Goal: Navigation & Orientation: Find specific page/section

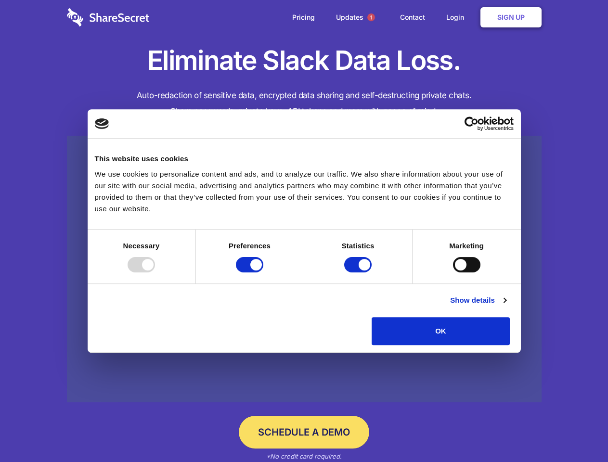
click at [155, 273] on div at bounding box center [141, 264] width 27 height 15
click at [263, 273] on input "Preferences" at bounding box center [249, 264] width 27 height 15
checkbox input "false"
click at [359, 273] on input "Statistics" at bounding box center [357, 264] width 27 height 15
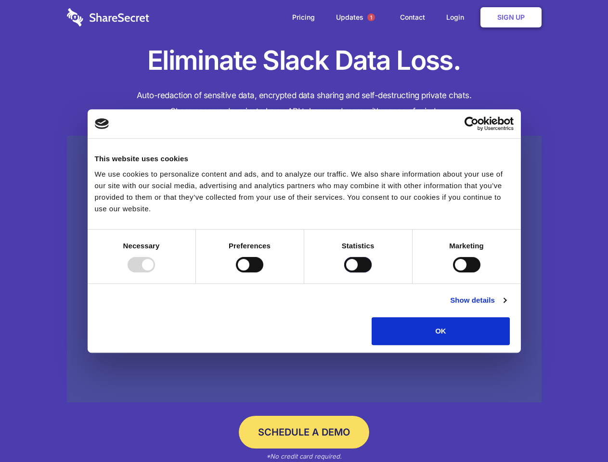
checkbox input "false"
click at [453, 273] on input "Marketing" at bounding box center [466, 264] width 27 height 15
checkbox input "true"
click at [506, 306] on link "Show details" at bounding box center [478, 301] width 56 height 12
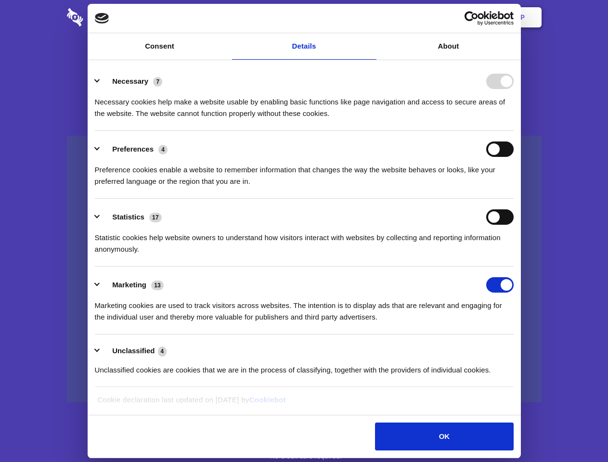
click at [514, 131] on li "Necessary 7 Necessary cookies help make a website usable by enabling basic func…" at bounding box center [304, 97] width 419 height 68
click at [371, 17] on span "1" at bounding box center [371, 17] width 8 height 8
